Goal: Find contact information: Find contact information

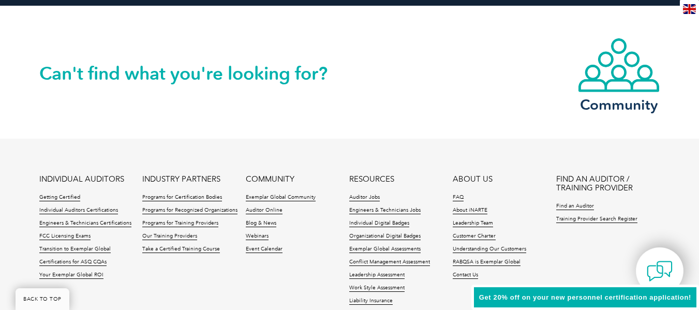
scroll to position [2526, 0]
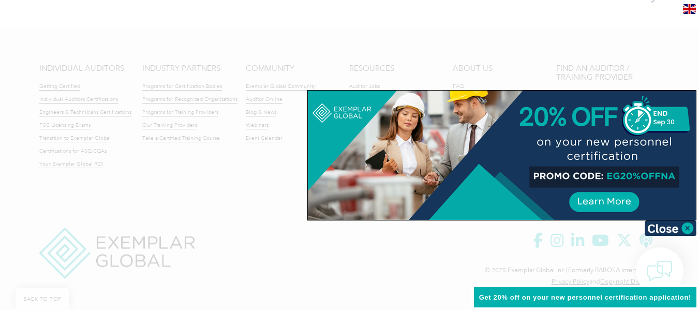
click at [417, 278] on div at bounding box center [349, 155] width 699 height 310
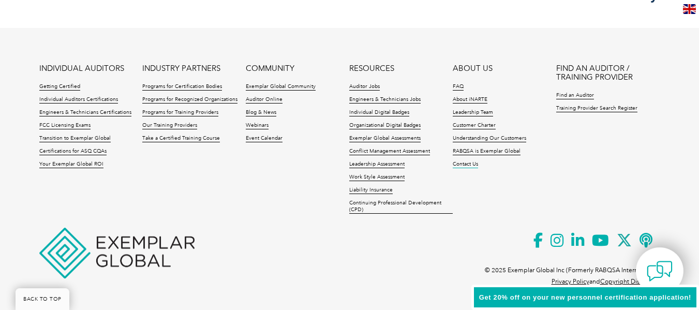
click at [458, 164] on link "Contact Us" at bounding box center [465, 164] width 25 height 7
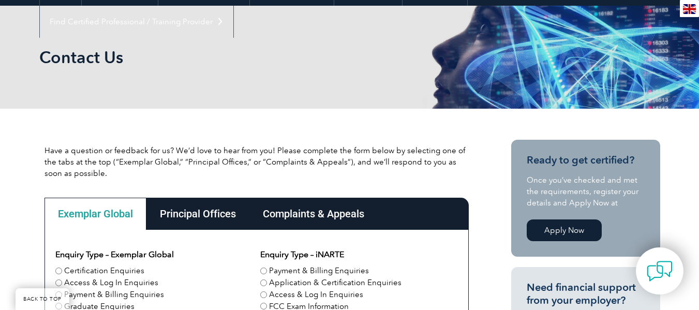
scroll to position [121, 0]
